Goal: Task Accomplishment & Management: Use online tool/utility

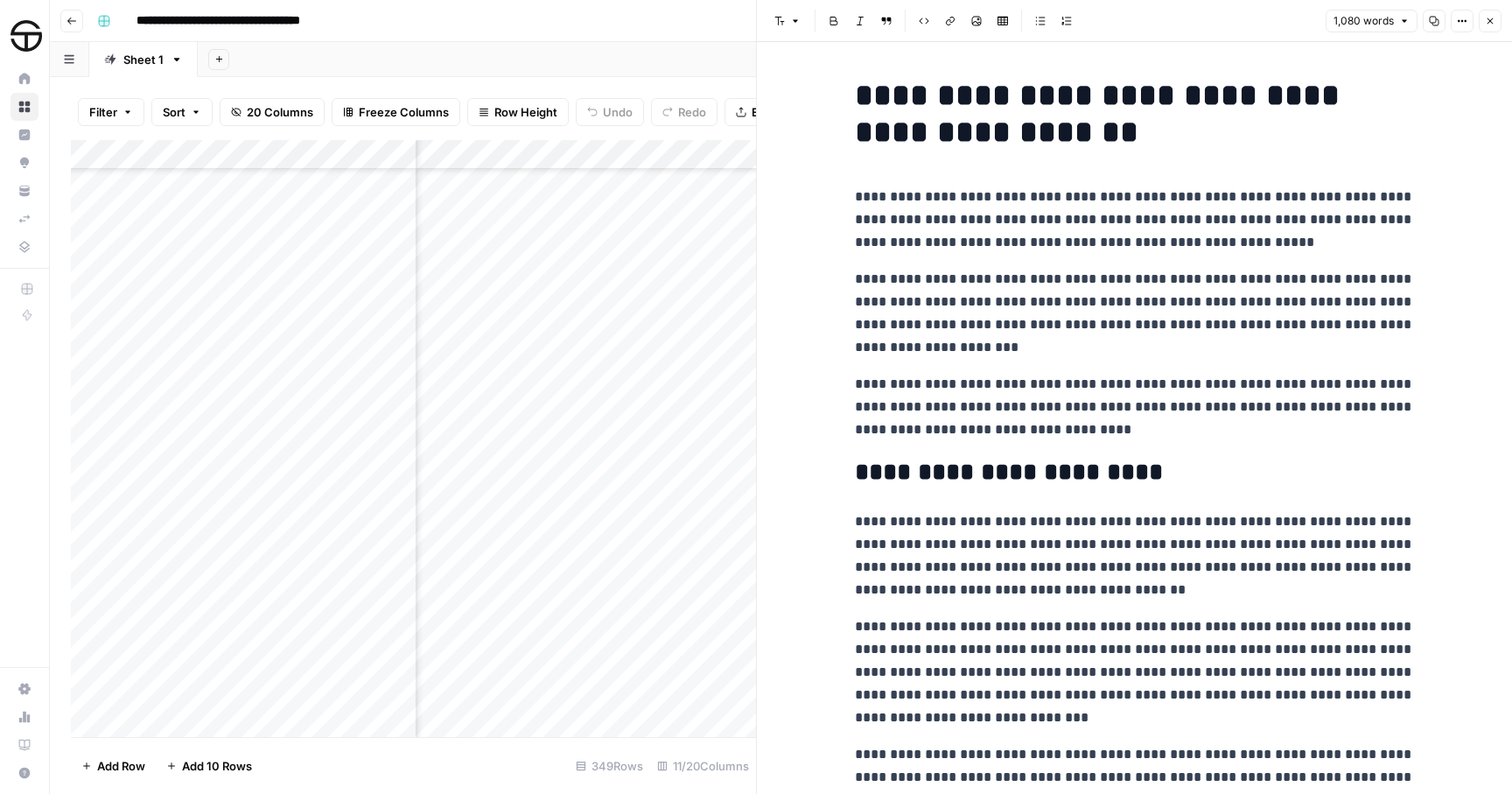
click at [1493, 23] on icon "button" at bounding box center [1490, 21] width 6 height 6
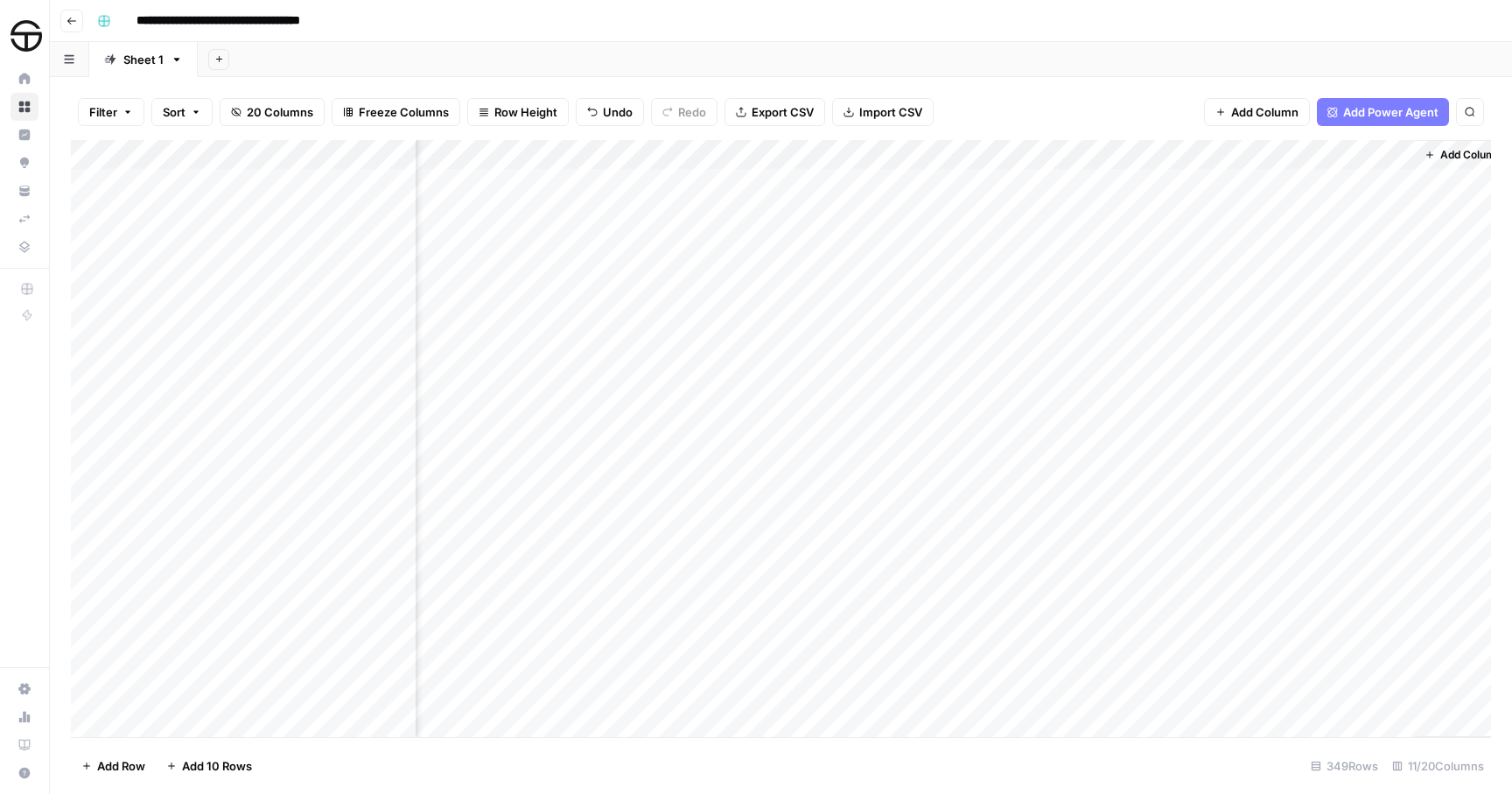
scroll to position [0, 853]
click at [1463, 114] on button "Search" at bounding box center [1470, 113] width 28 height 28
type input "*********"
click at [1433, 163] on icon "Next Result" at bounding box center [1434, 161] width 8 height 9
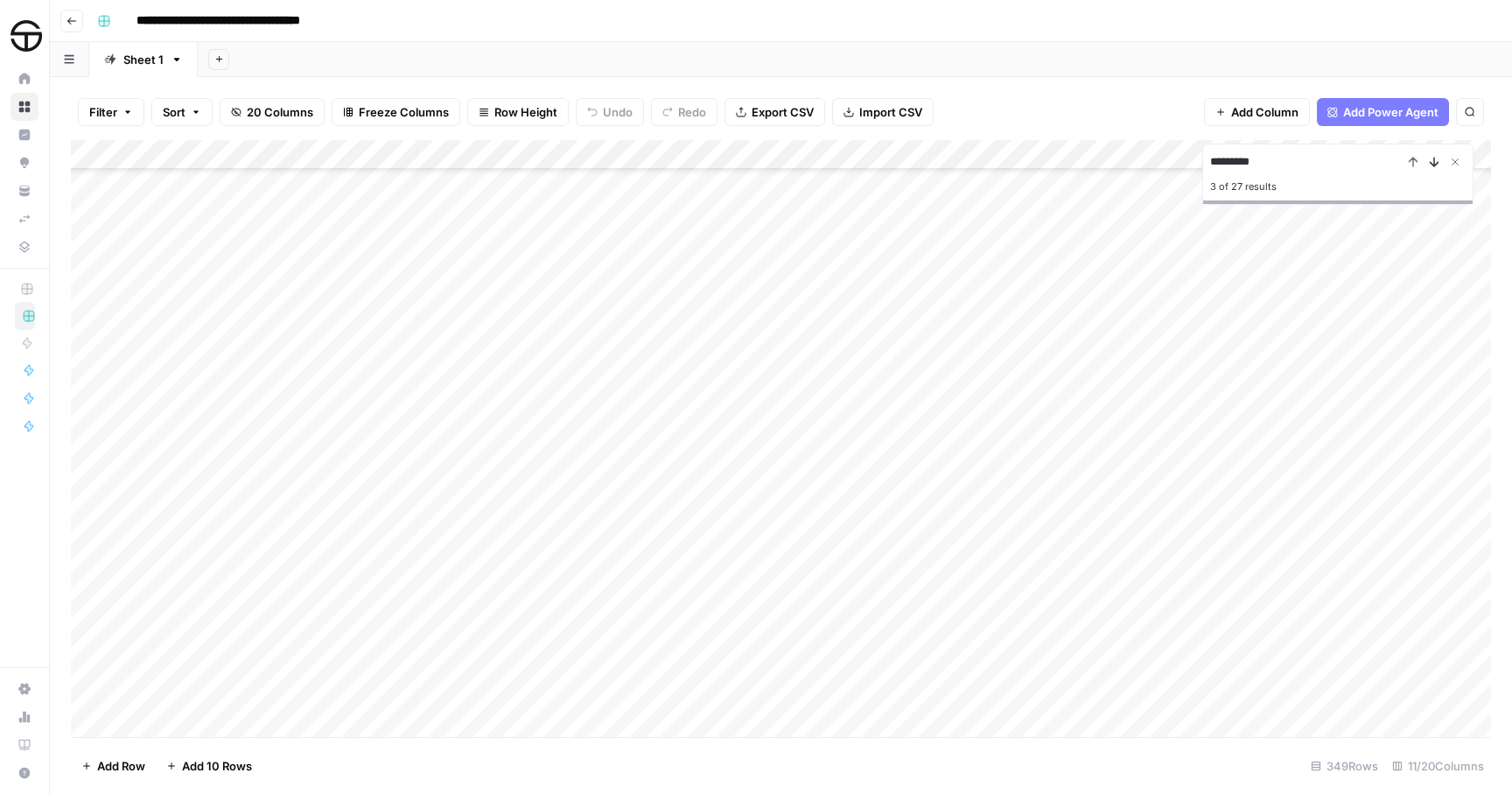
scroll to position [684, 6]
click at [1433, 163] on icon "Next Result" at bounding box center [1434, 161] width 8 height 9
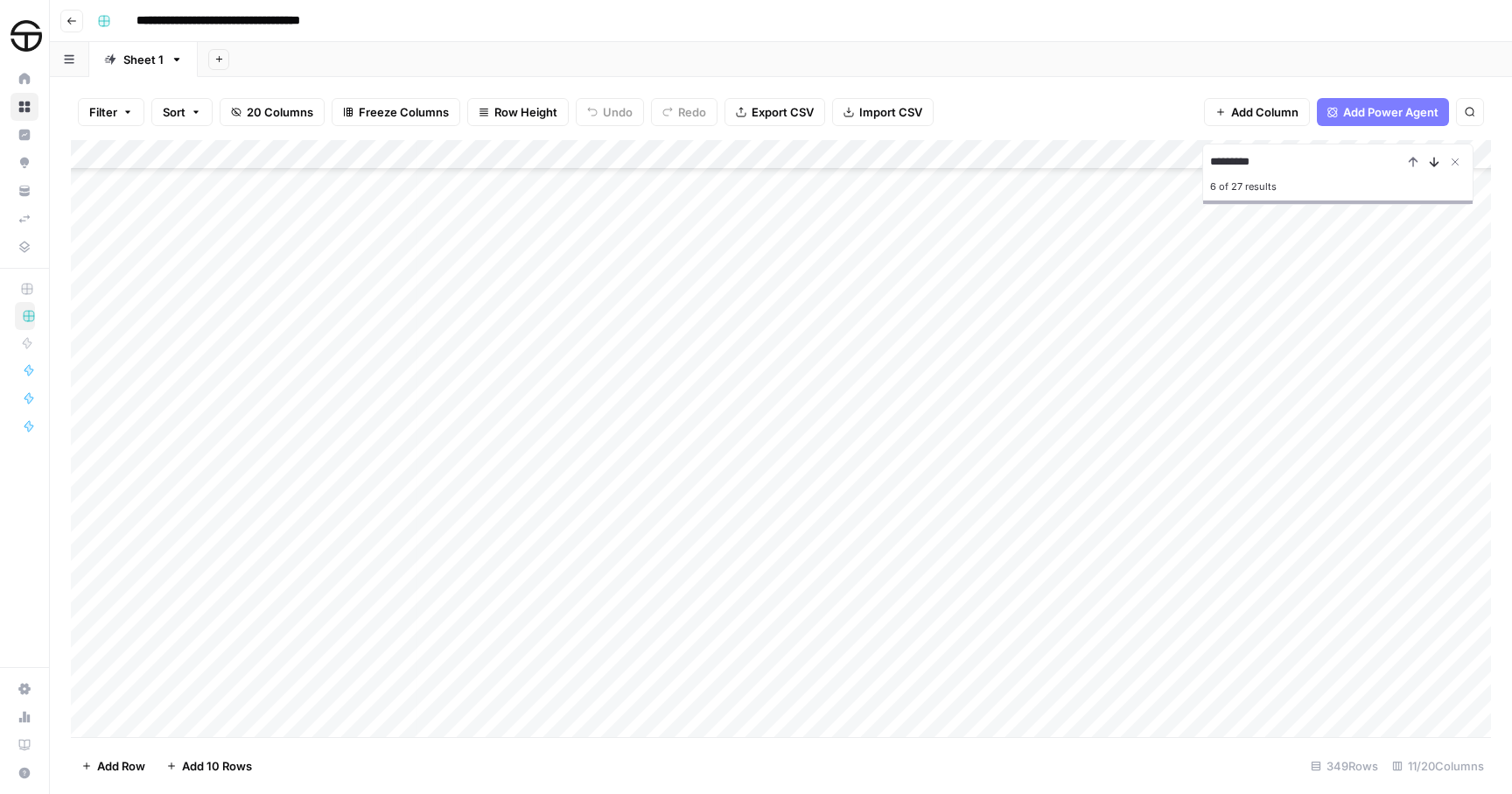
click at [1433, 161] on icon "Next Result" at bounding box center [1434, 162] width 14 height 14
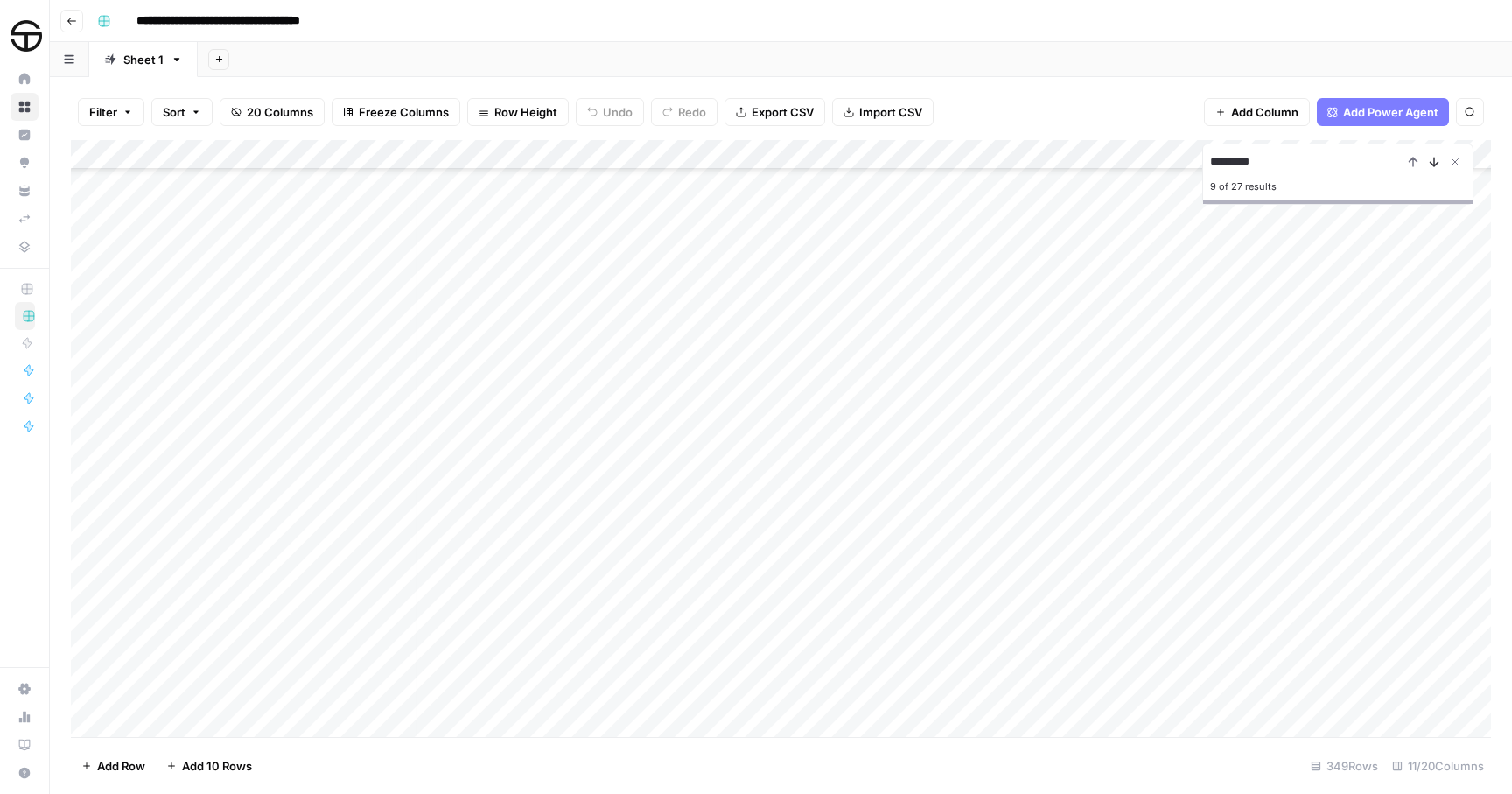
click at [1433, 161] on icon "Next Result" at bounding box center [1434, 162] width 14 height 14
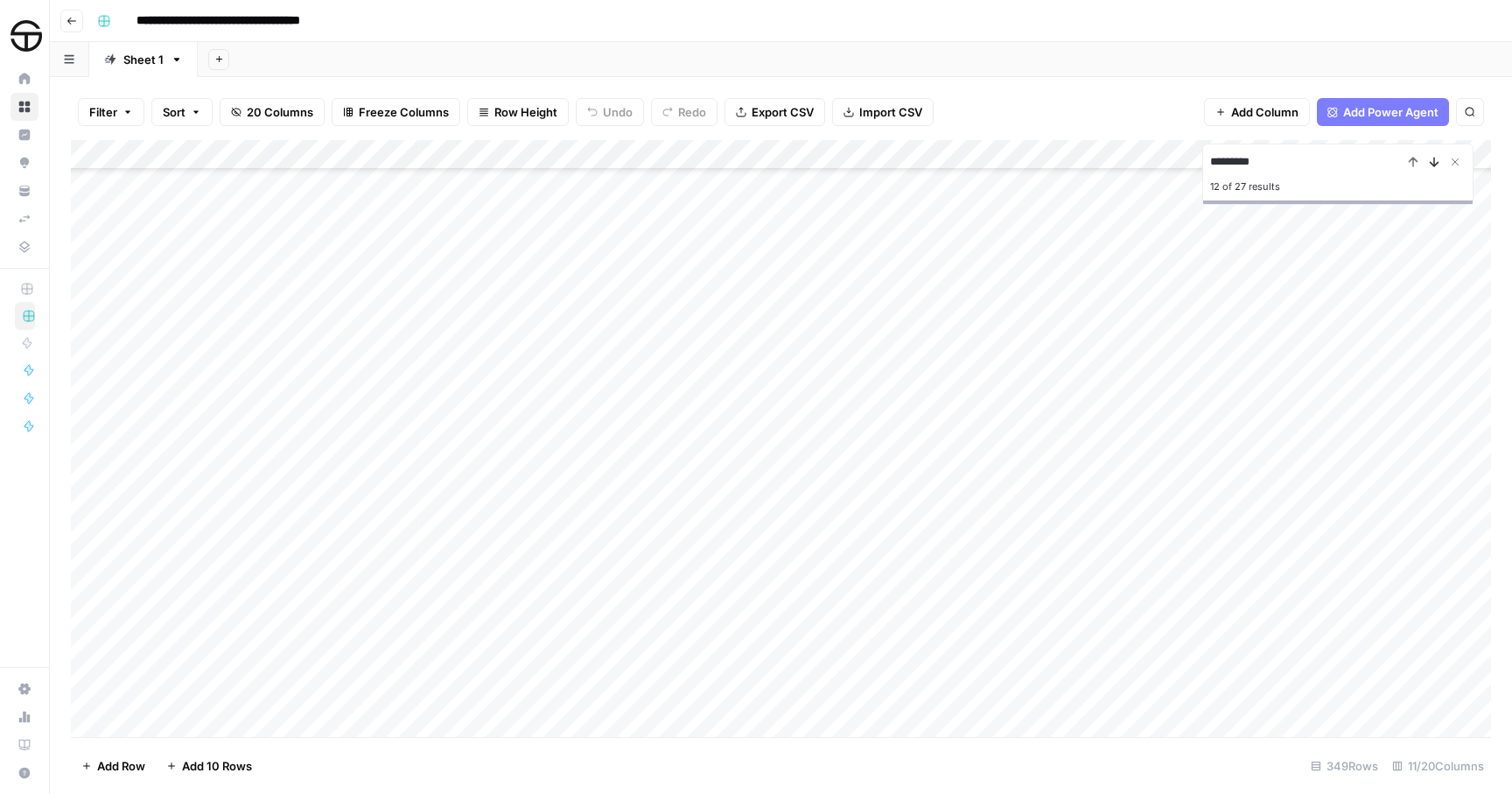
scroll to position [5176, 6]
click at [1433, 161] on icon "Next Result" at bounding box center [1434, 162] width 14 height 14
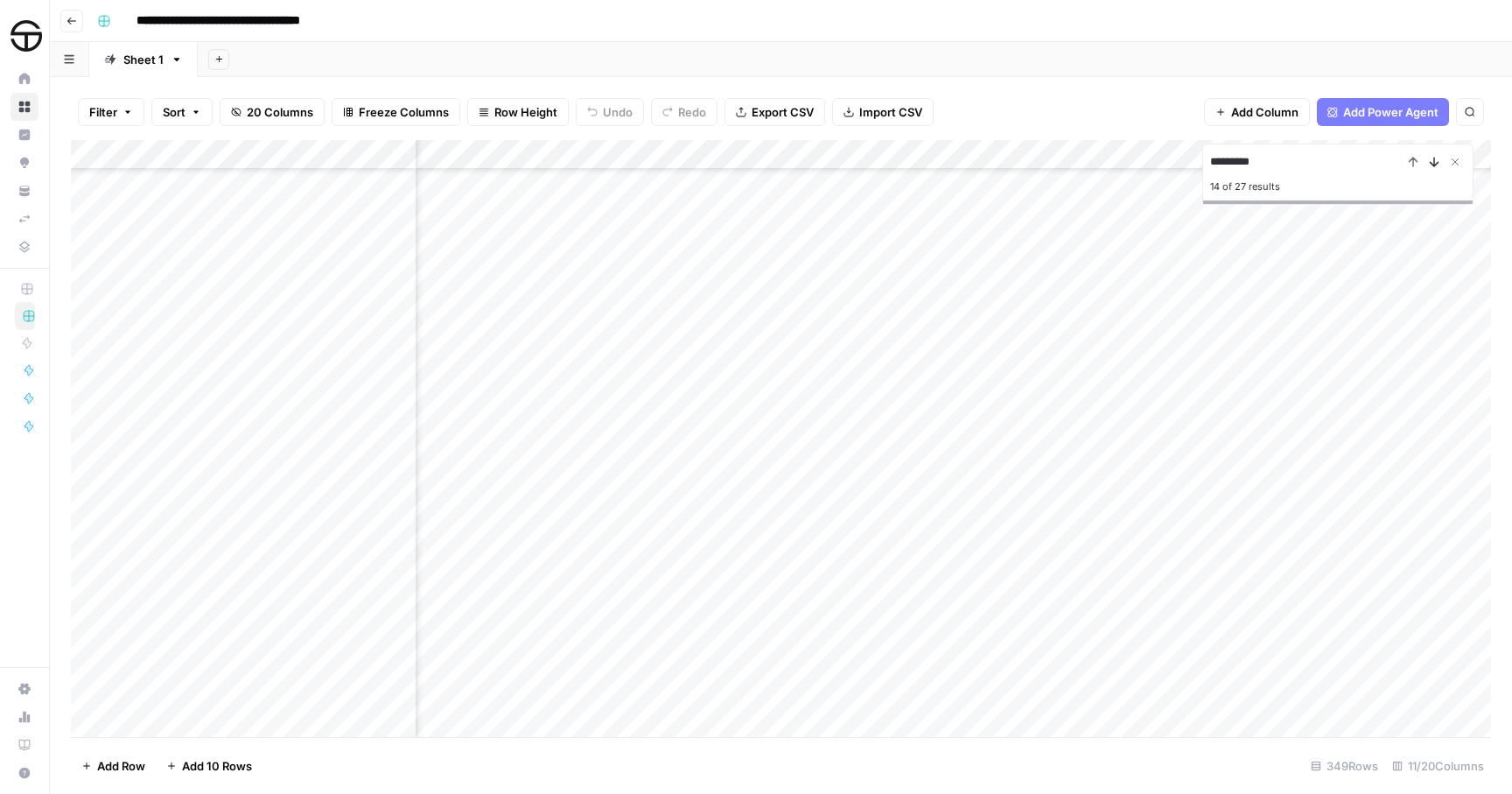
click at [1433, 161] on icon "Next Result" at bounding box center [1434, 162] width 14 height 14
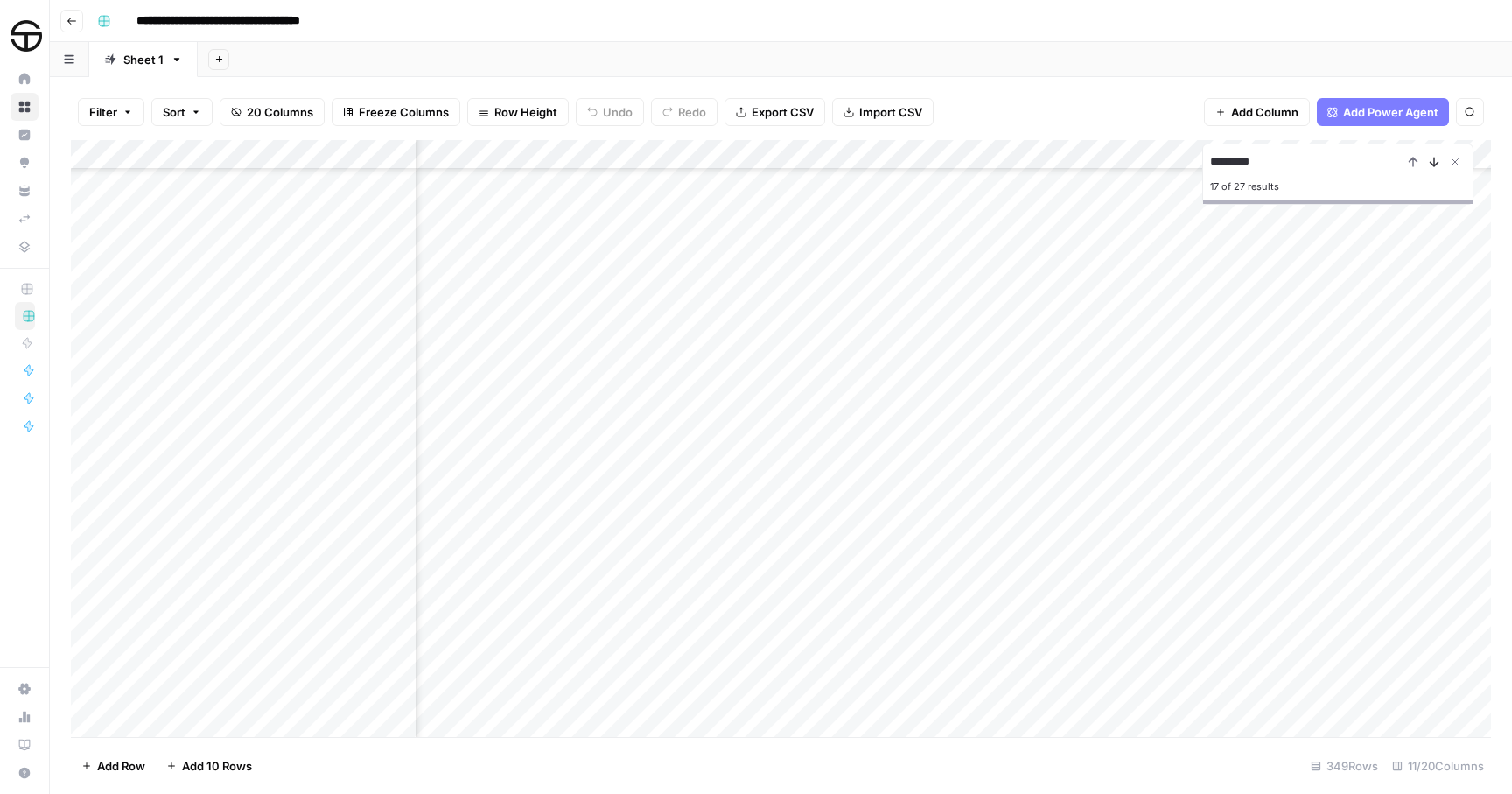
scroll to position [6961, 410]
click at [1433, 161] on icon "Next Result" at bounding box center [1434, 162] width 14 height 14
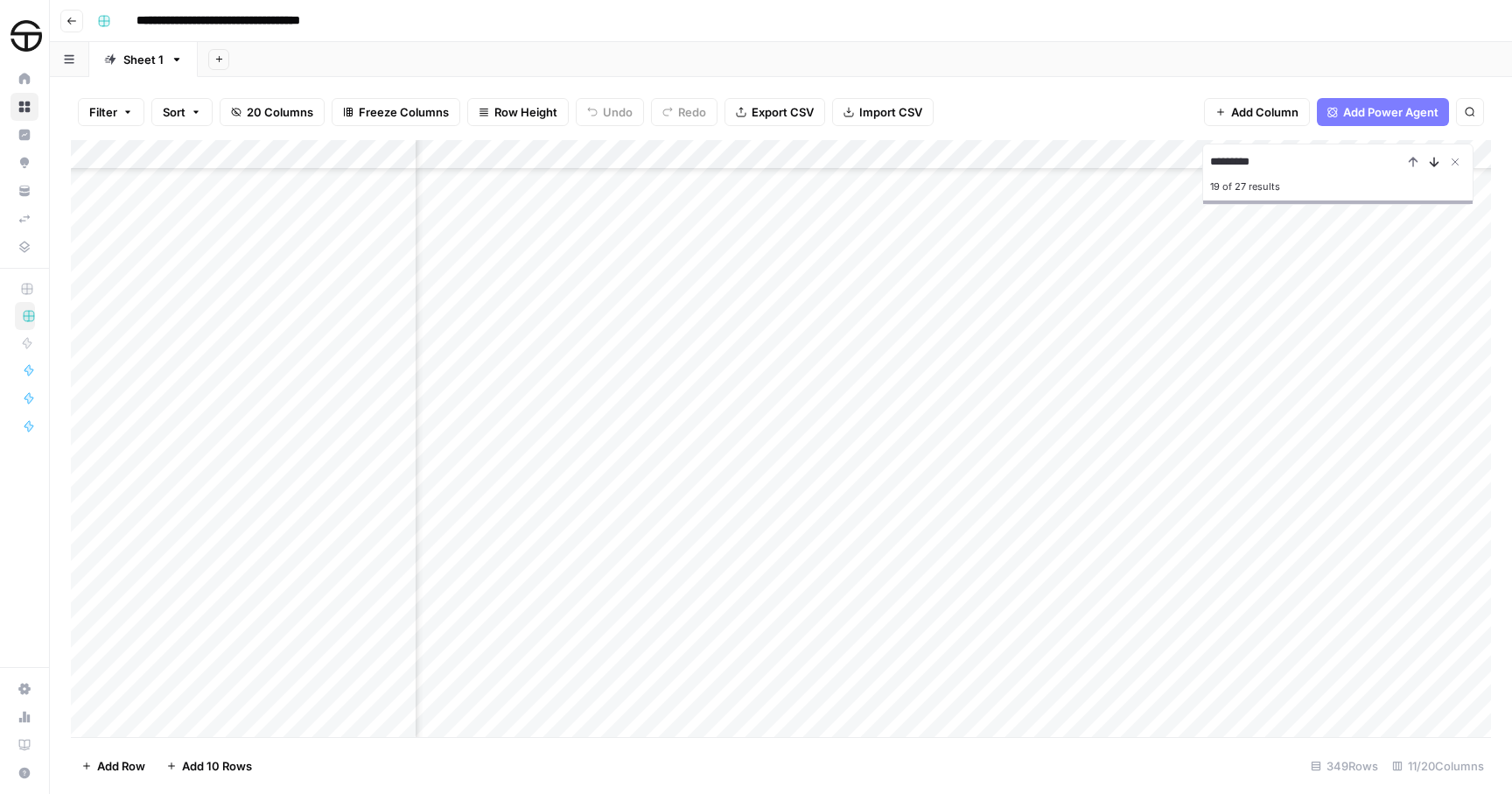
click at [1433, 161] on icon "Next Result" at bounding box center [1434, 162] width 14 height 14
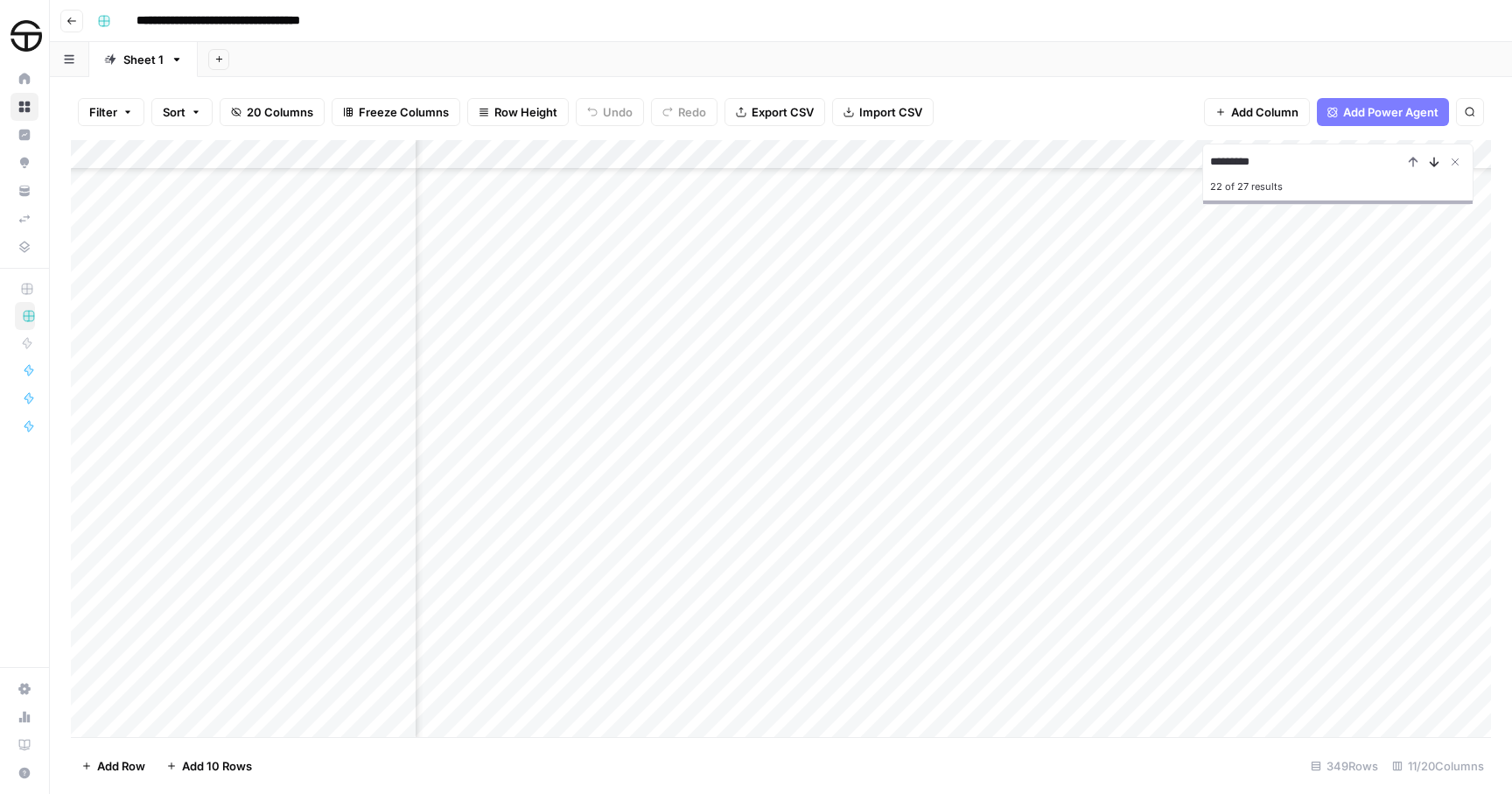
scroll to position [7497, 410]
click at [1433, 161] on icon "Next Result" at bounding box center [1434, 162] width 14 height 14
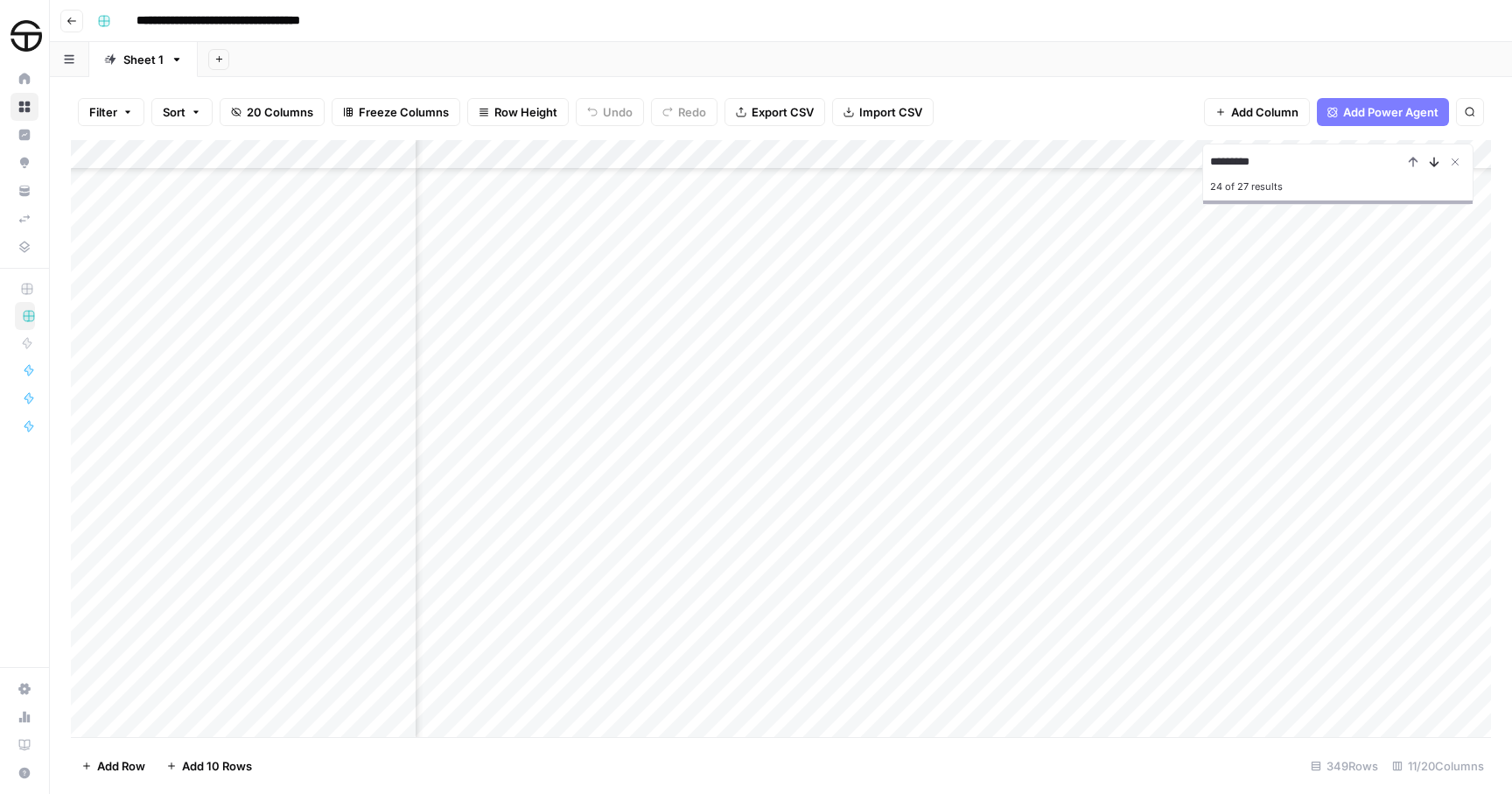
click at [1433, 161] on icon "Next Result" at bounding box center [1434, 162] width 14 height 14
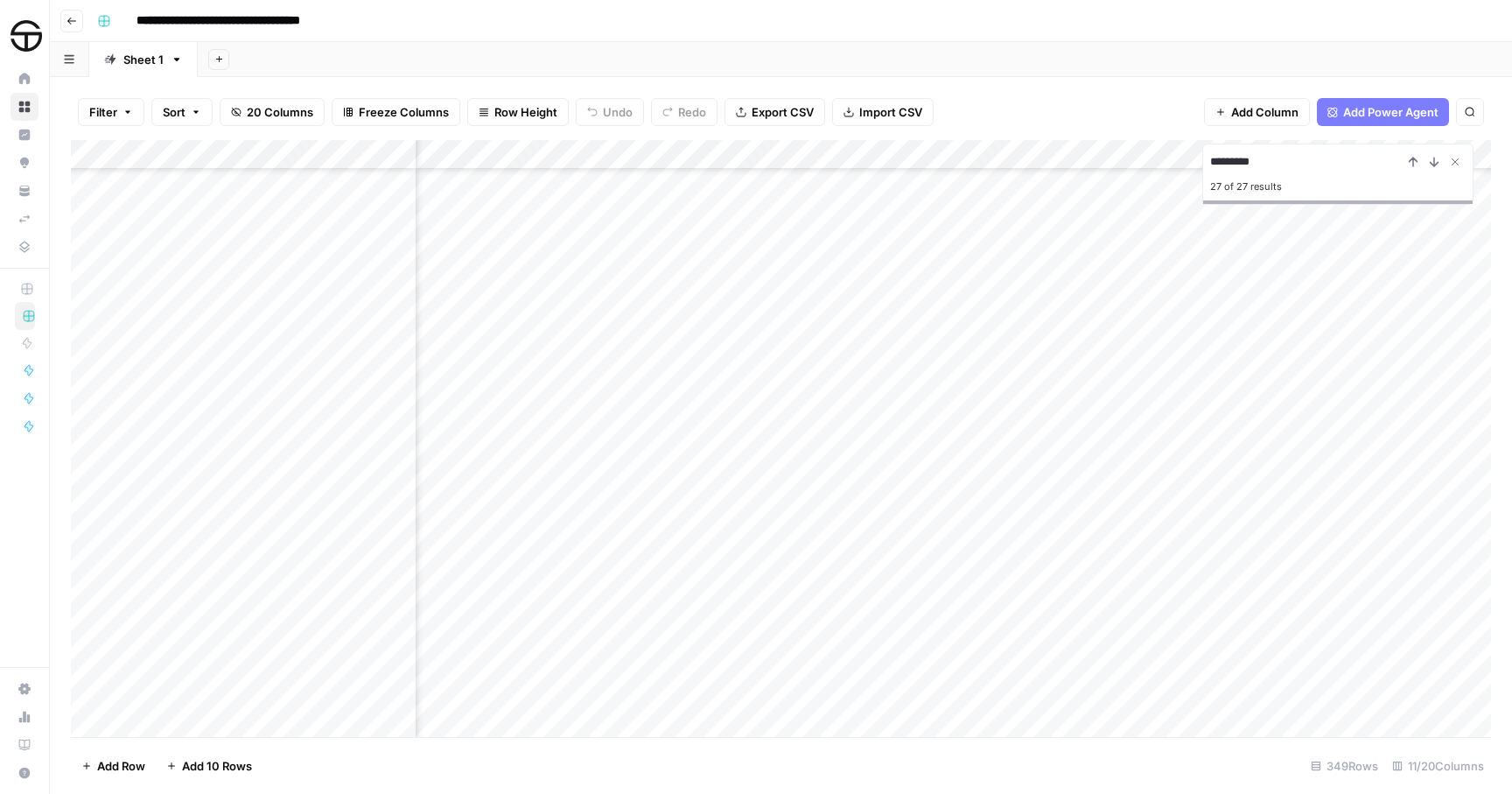
scroll to position [9641, 0]
click at [519, 718] on div "Add Column" at bounding box center [781, 438] width 1420 height 597
click at [503, 720] on div "Add Column" at bounding box center [781, 438] width 1420 height 597
click at [525, 730] on div at bounding box center [505, 722] width 183 height 32
click at [494, 724] on div at bounding box center [505, 722] width 183 height 32
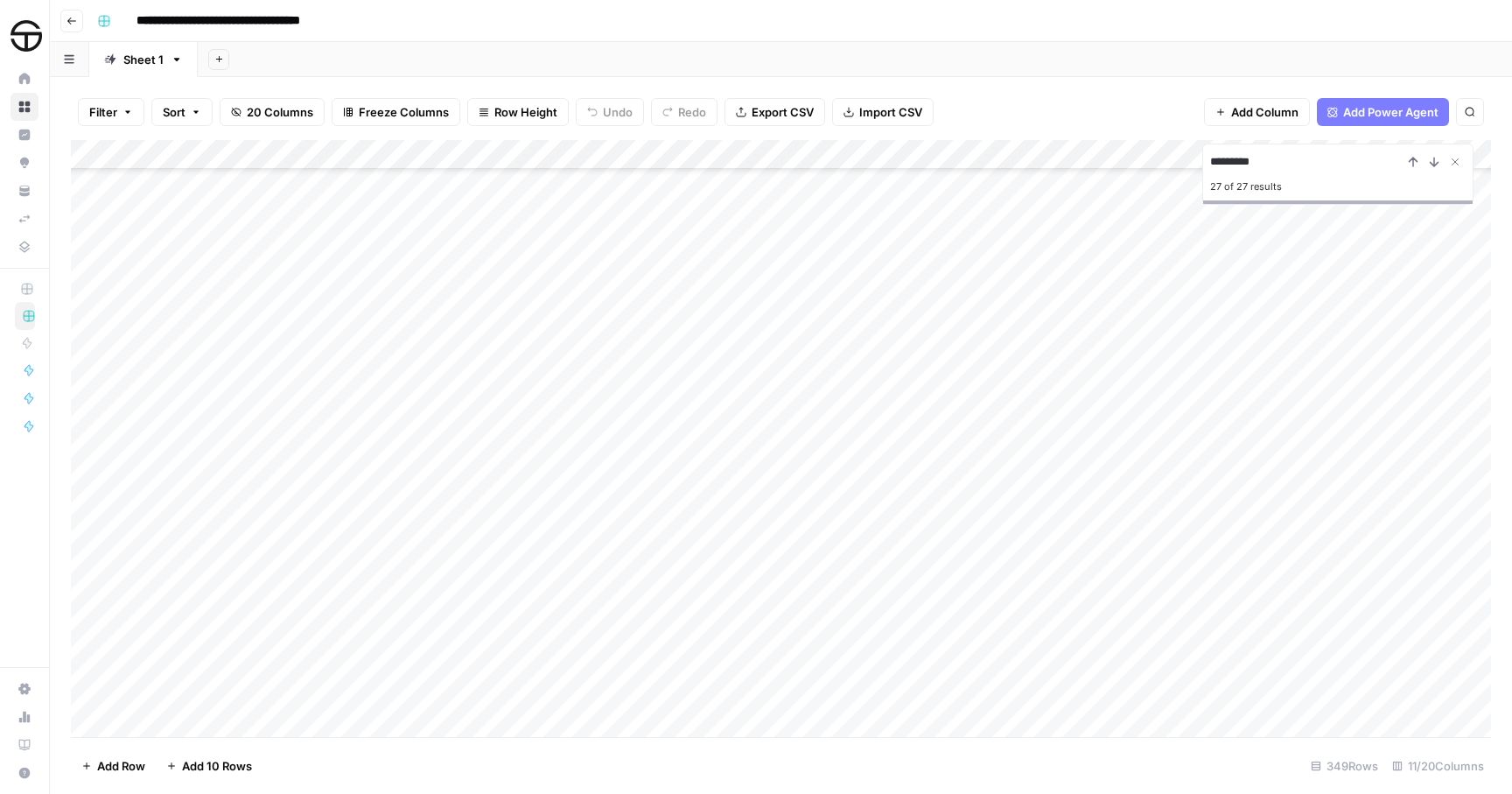
click at [532, 720] on div at bounding box center [505, 722] width 183 height 32
click at [587, 719] on div at bounding box center [505, 722] width 183 height 32
click at [576, 732] on div at bounding box center [505, 722] width 183 height 32
click at [632, 694] on div "Add Column" at bounding box center [781, 438] width 1420 height 597
click at [640, 723] on div "Add Column" at bounding box center [781, 438] width 1420 height 597
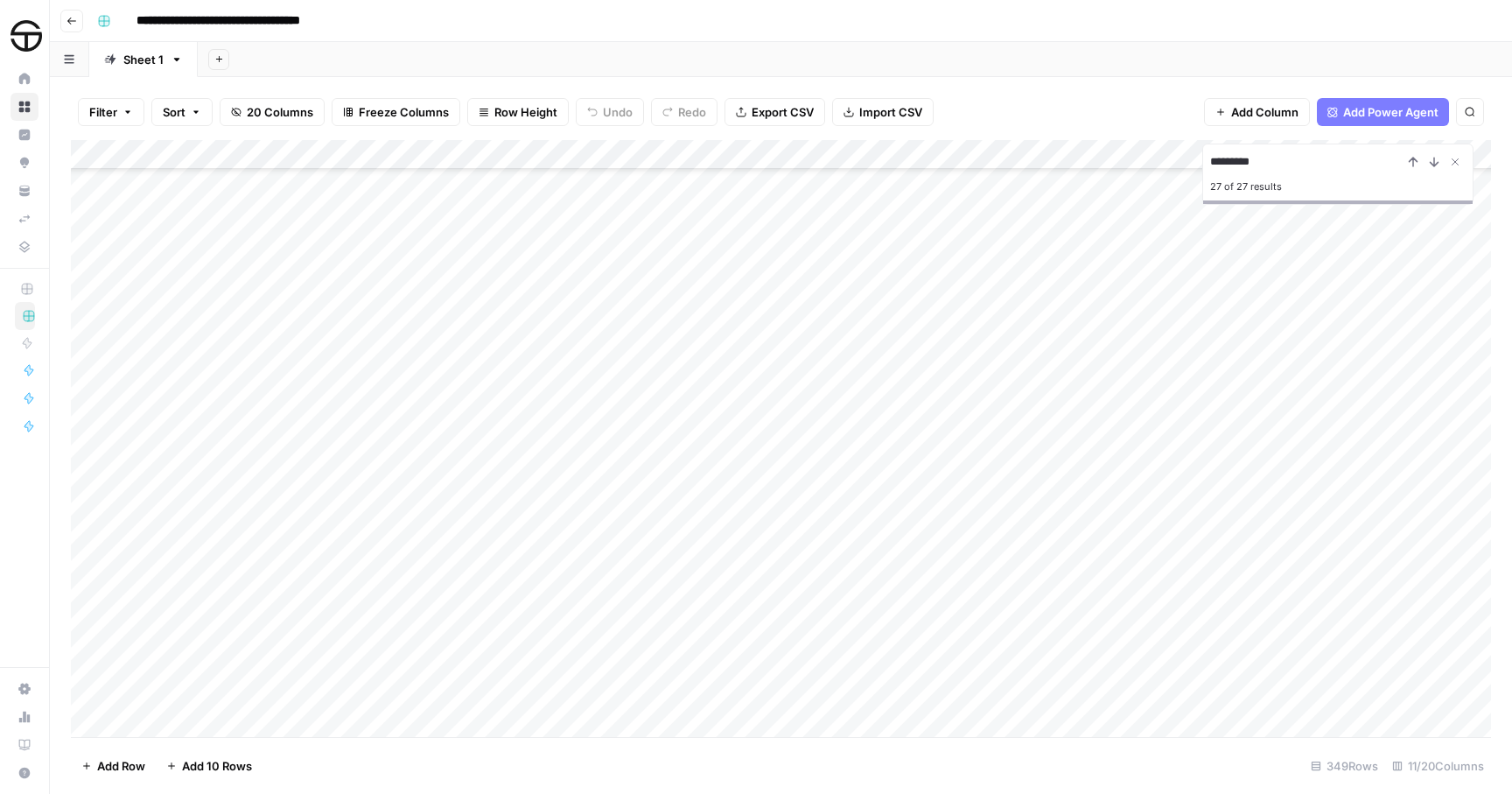
click at [577, 725] on div "Add Column" at bounding box center [781, 438] width 1420 height 597
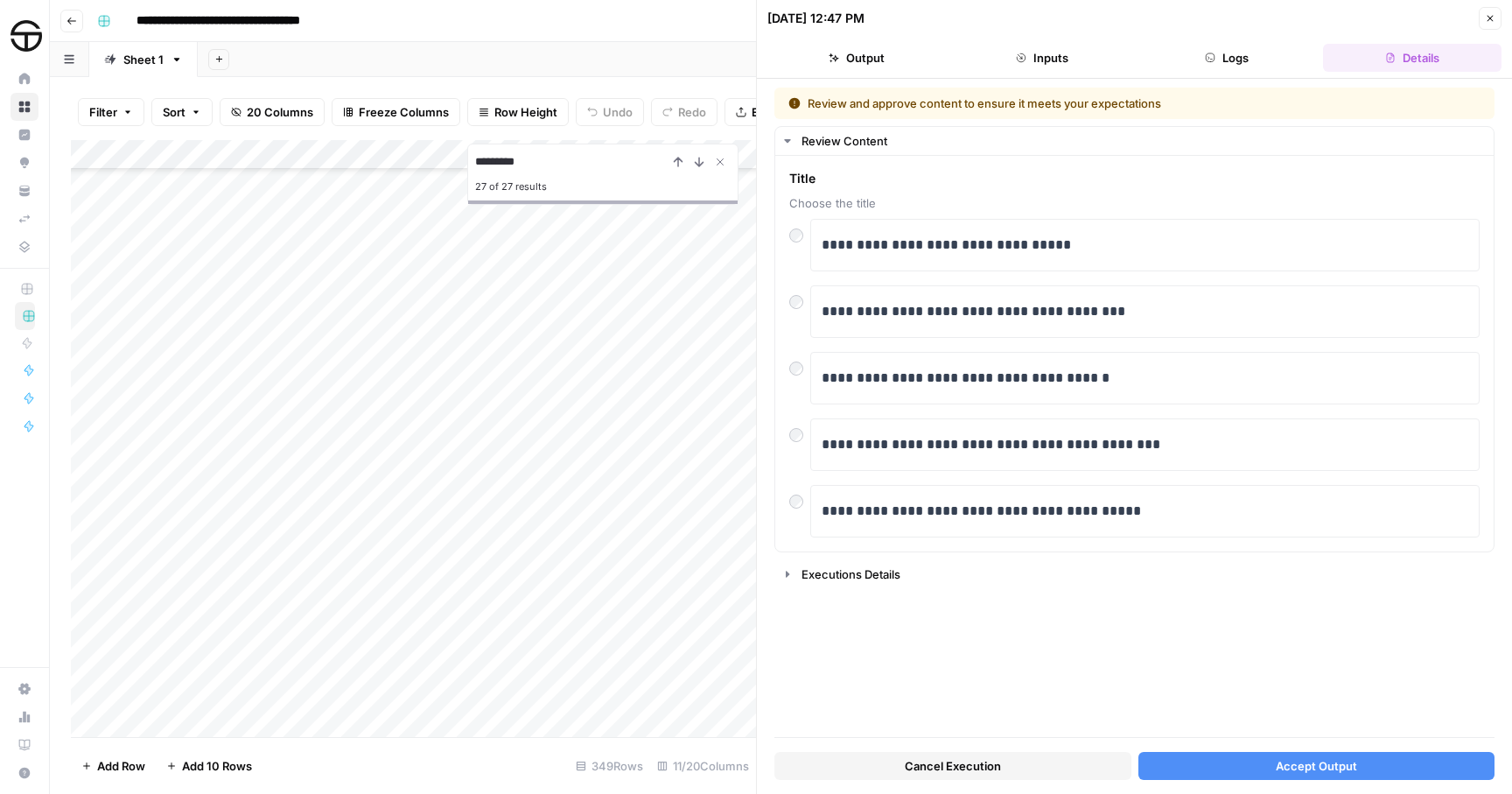
click at [1193, 760] on button "Accept Output" at bounding box center [1316, 767] width 357 height 28
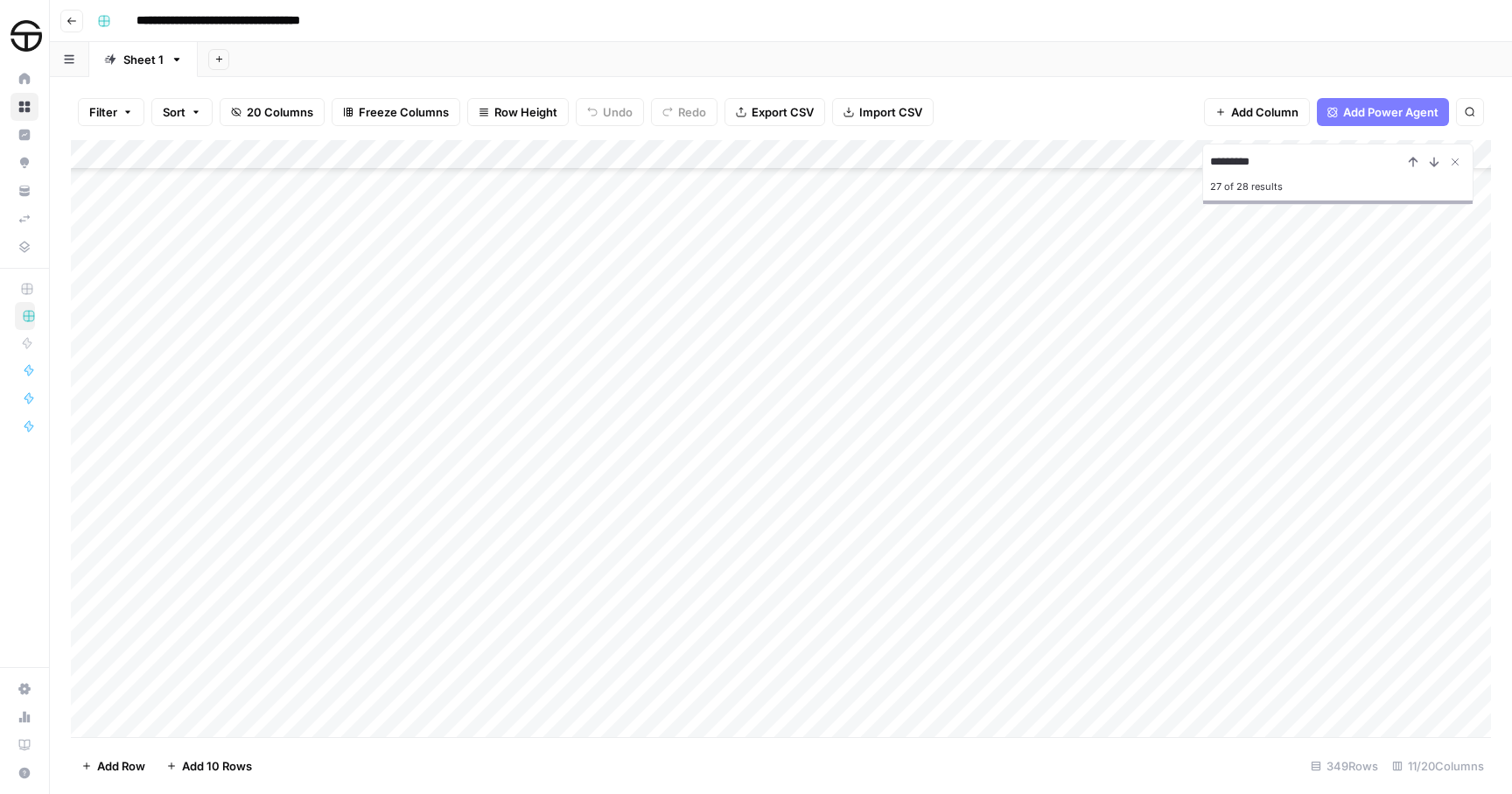
click at [878, 718] on div "Add Column" at bounding box center [781, 438] width 1420 height 597
click at [1223, 723] on div "Add Column" at bounding box center [781, 438] width 1420 height 597
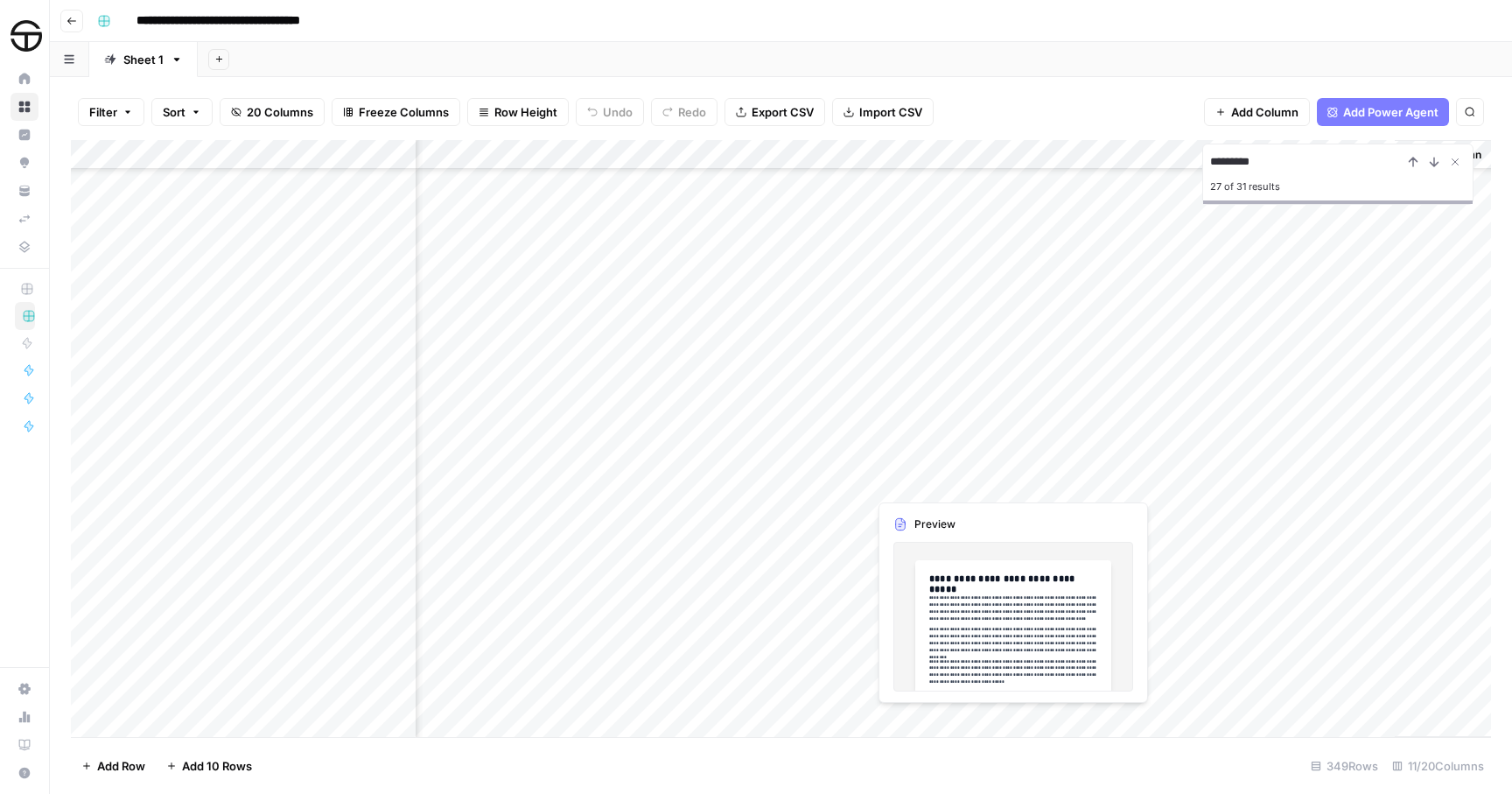
click at [1011, 719] on div "Add Column" at bounding box center [781, 438] width 1420 height 597
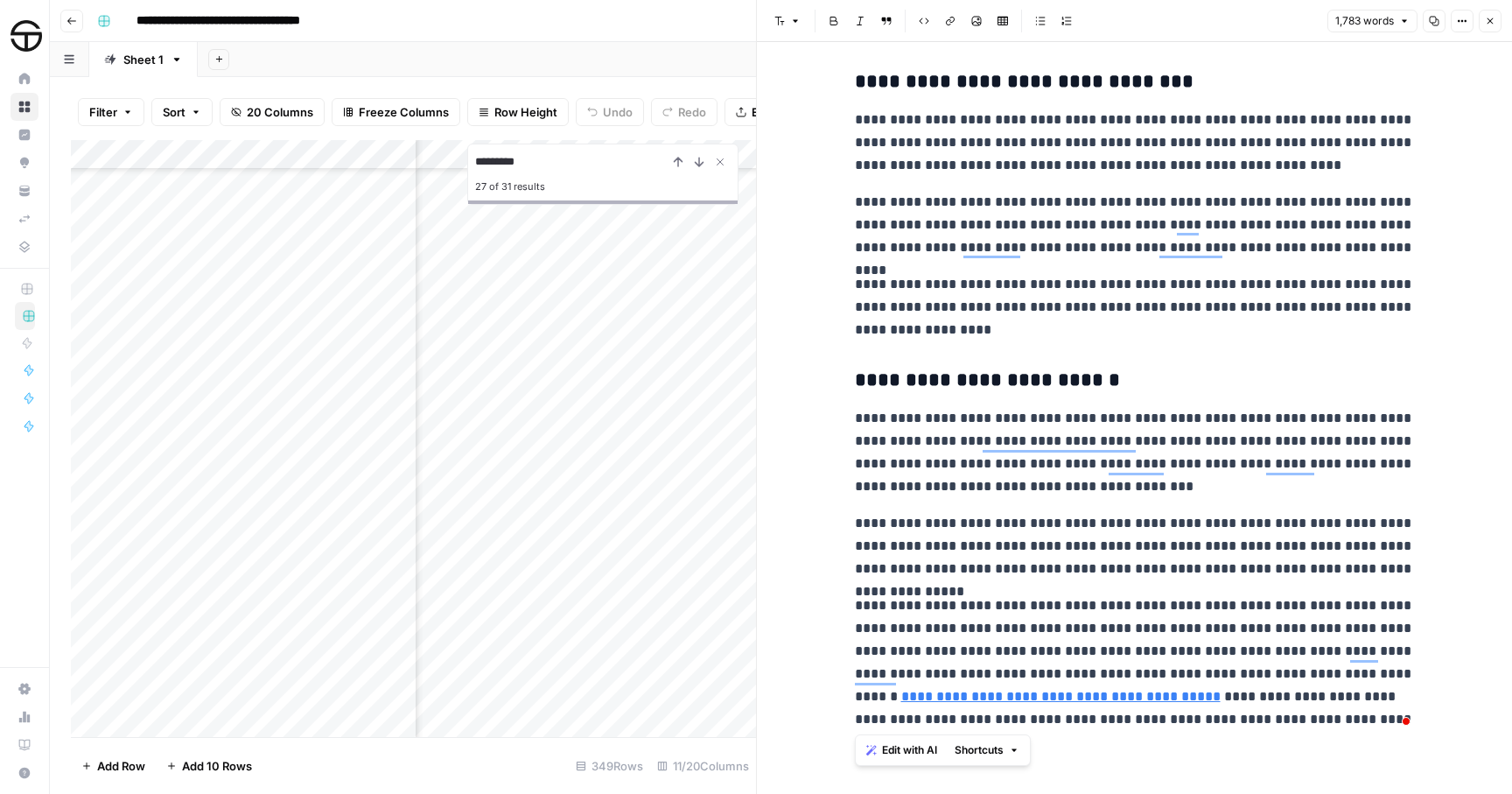
drag, startPoint x: 860, startPoint y: 97, endPoint x: 1219, endPoint y: 710, distance: 710.4
copy div "**********"
